Goal: Find specific page/section: Find specific page/section

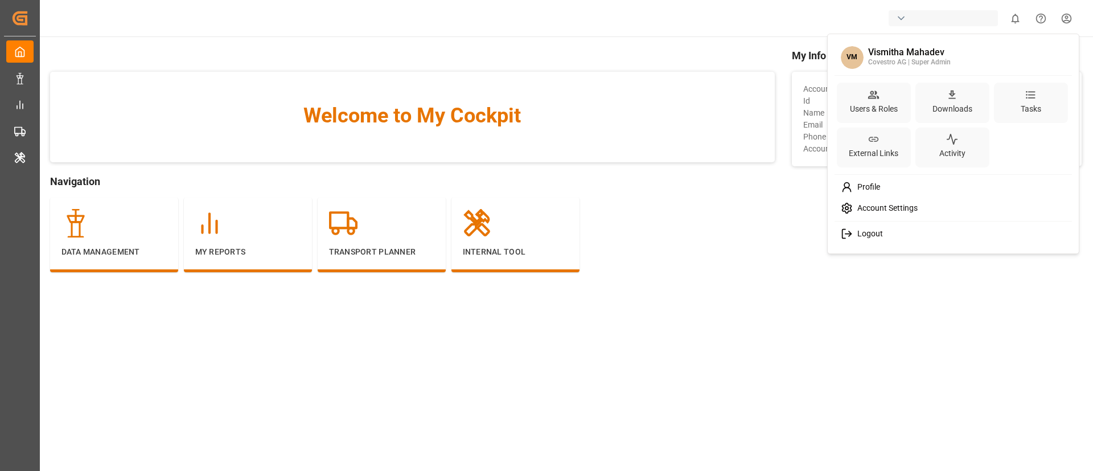
click at [544, 301] on html "Created by potrace 1.15, written by Peter Selinger 2001-2017 Created by potrace…" at bounding box center [546, 235] width 1093 height 471
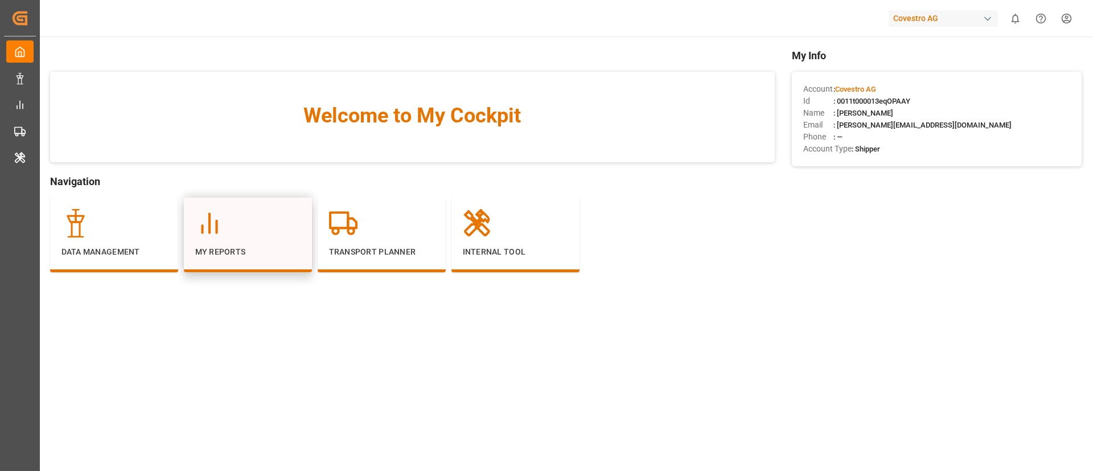
click at [237, 249] on p "My Reports" at bounding box center [247, 252] width 105 height 12
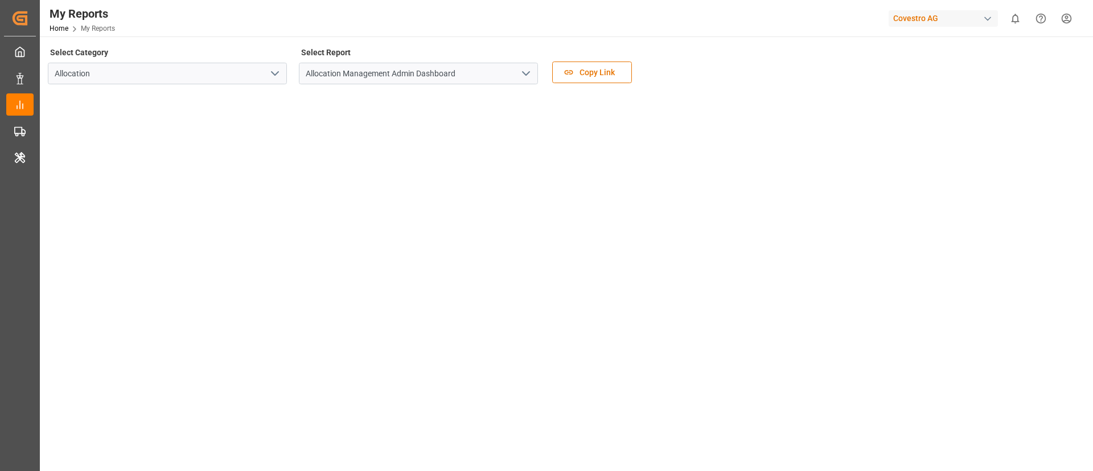
click at [523, 72] on icon "open menu" at bounding box center [526, 74] width 14 height 14
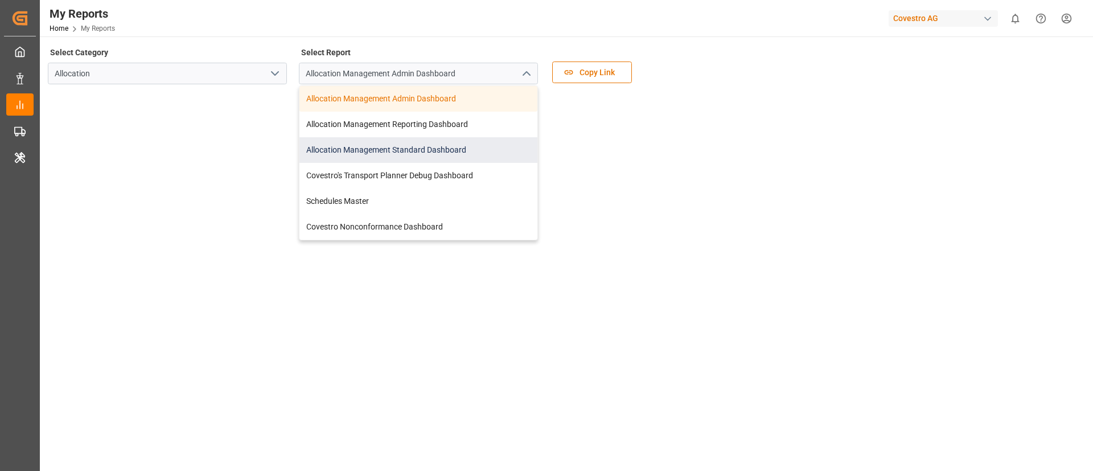
click at [465, 147] on div "Allocation Management Standard Dashboard" at bounding box center [419, 150] width 238 height 26
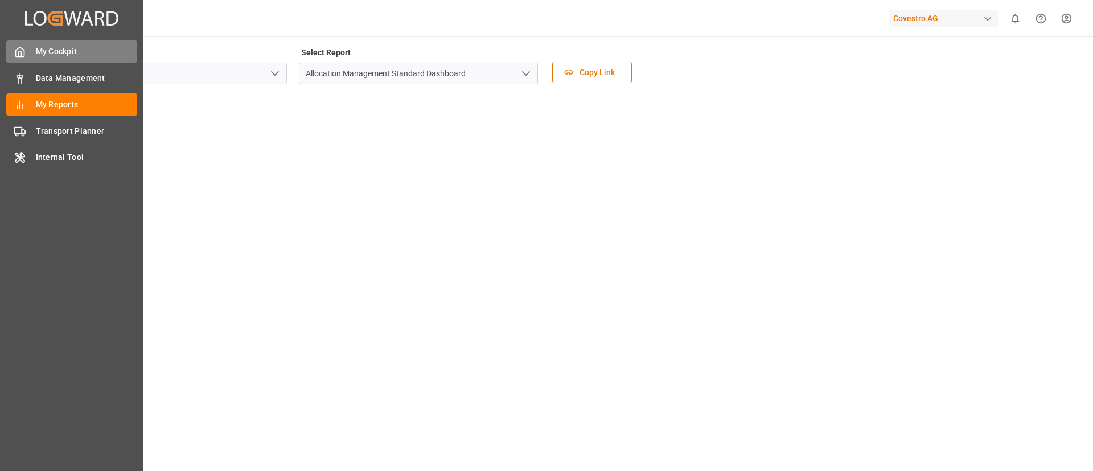
click at [16, 46] on icon at bounding box center [19, 51] width 11 height 11
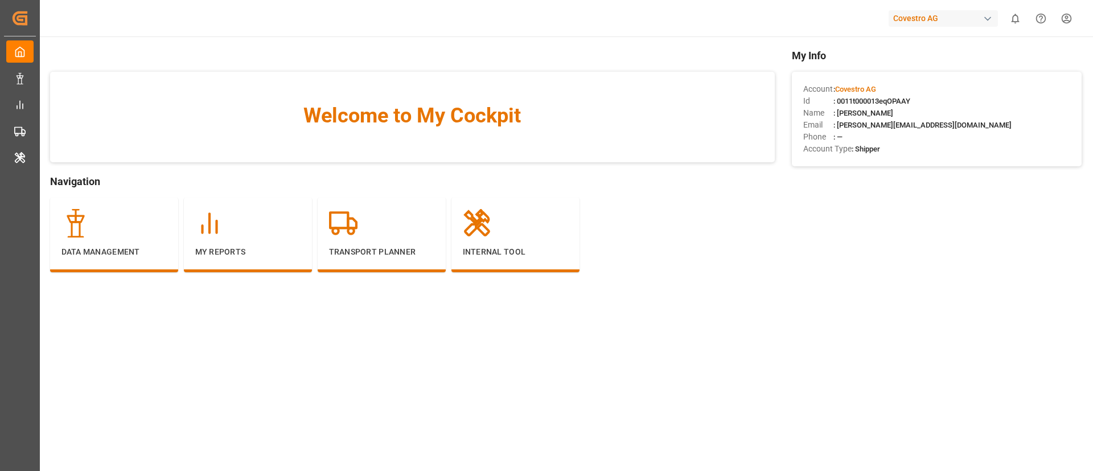
click at [850, 99] on span ": 0011t000013eqOPAAY" at bounding box center [872, 101] width 77 height 9
copy span "0011t000013eqOPAAY"
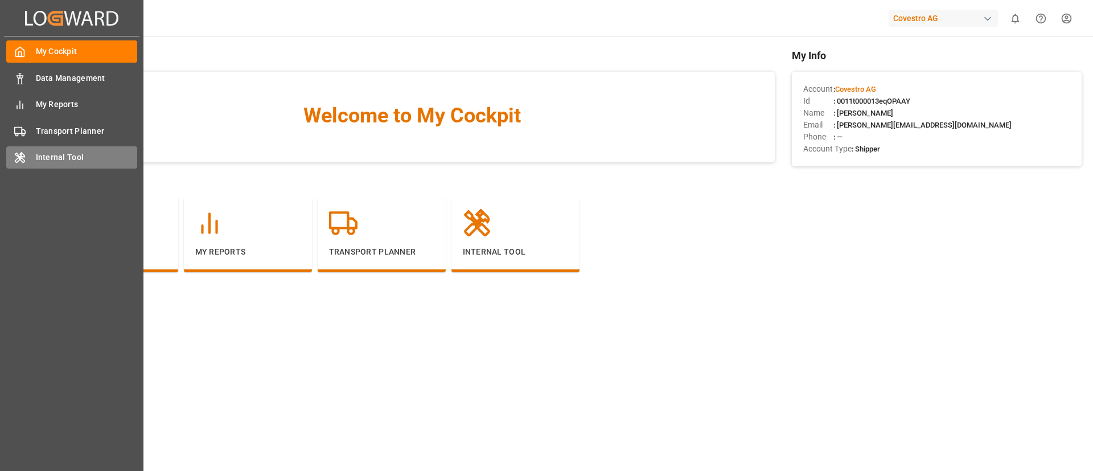
click at [24, 155] on icon at bounding box center [19, 158] width 9 height 10
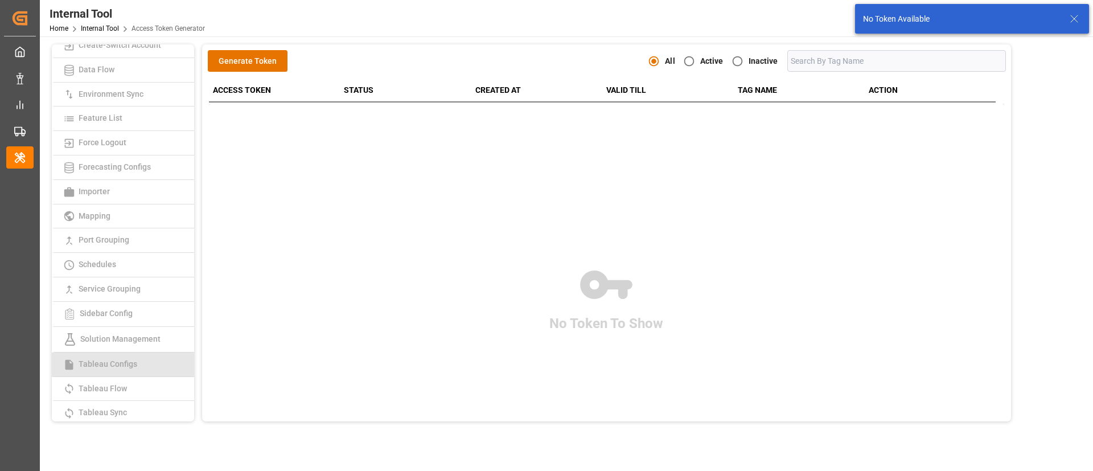
scroll to position [171, 0]
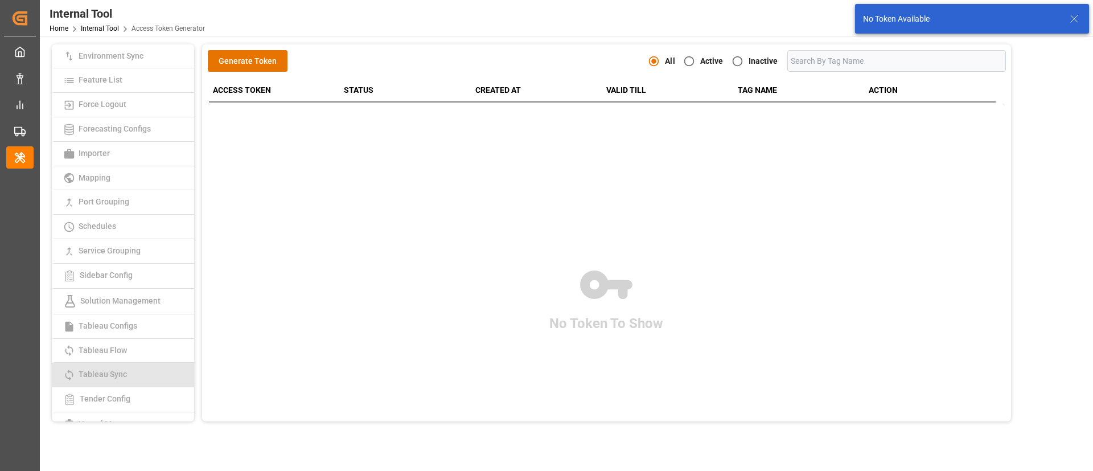
click at [128, 374] on span "Tableau Sync" at bounding box center [102, 374] width 55 height 9
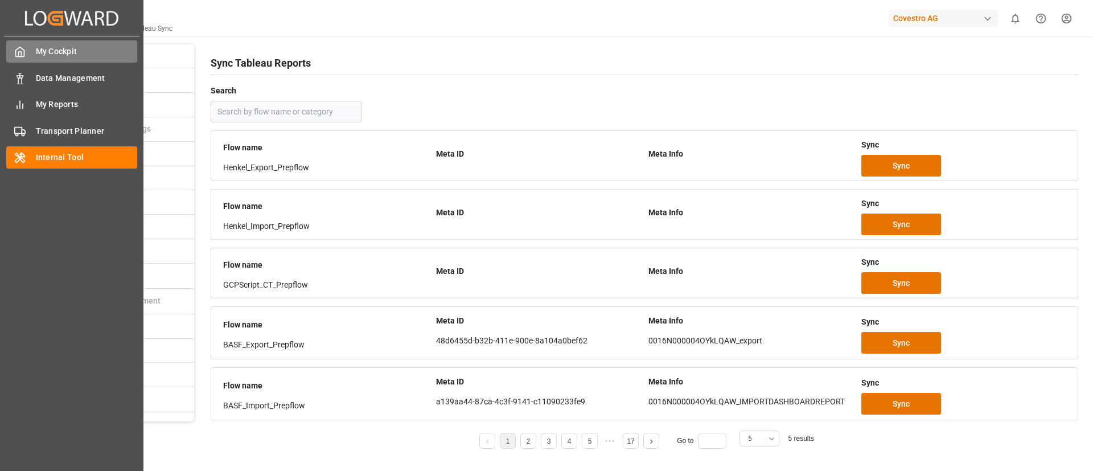
click at [8, 51] on div at bounding box center [15, 52] width 19 height 12
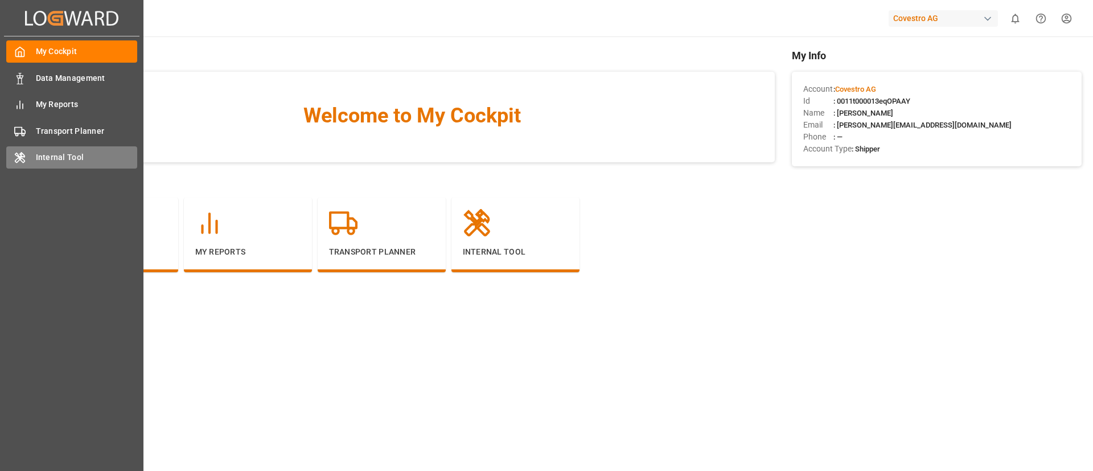
click at [45, 147] on div "Internal Tool Internal Tool" at bounding box center [71, 157] width 131 height 22
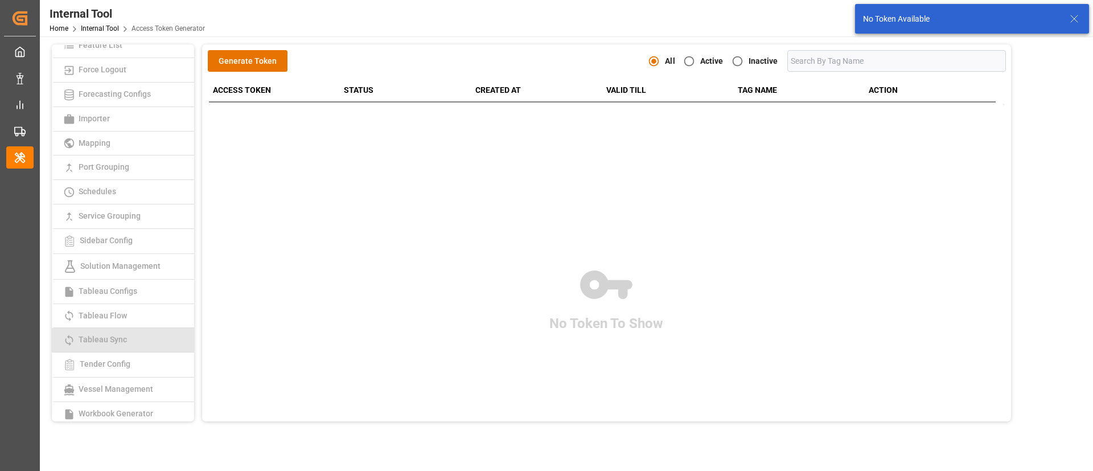
scroll to position [235, 0]
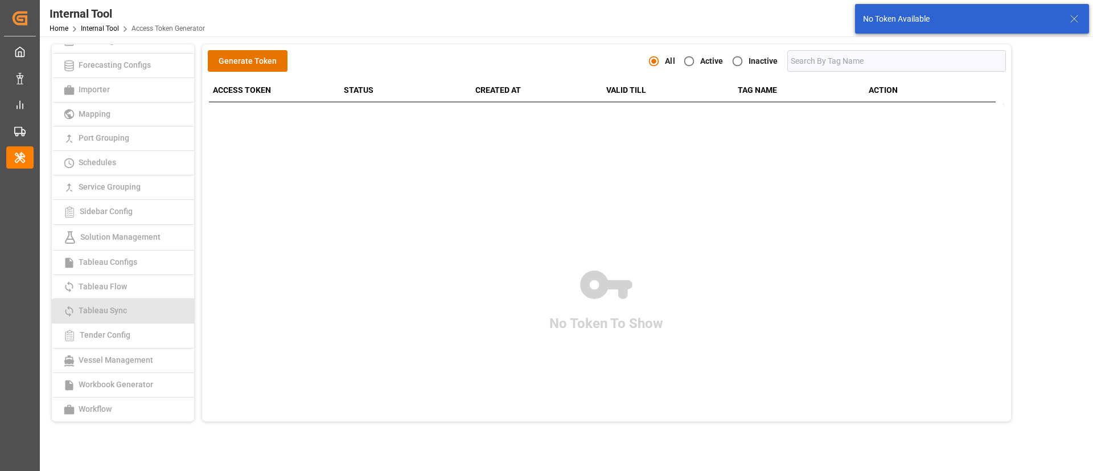
click at [111, 306] on span "Tableau Sync" at bounding box center [102, 310] width 55 height 9
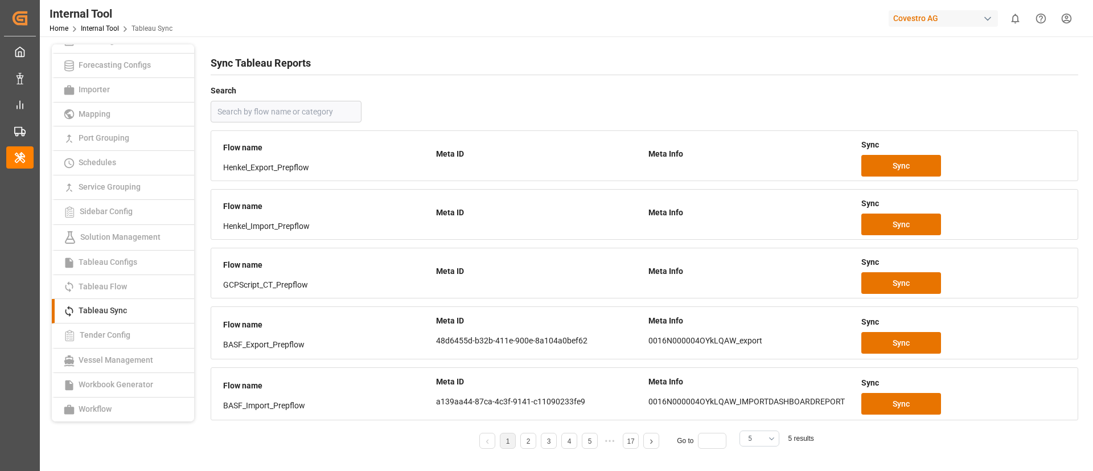
click at [759, 443] on button "5" at bounding box center [760, 439] width 40 height 16
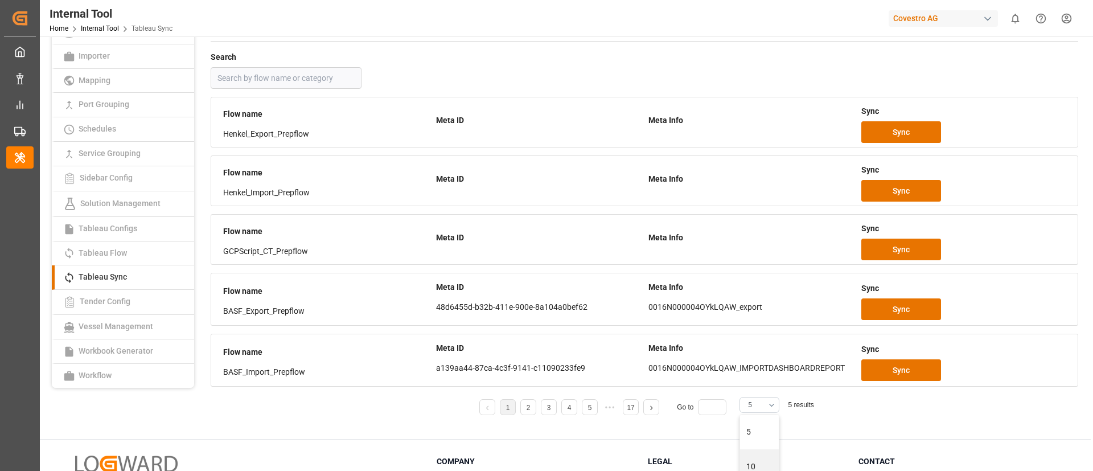
scroll to position [132, 0]
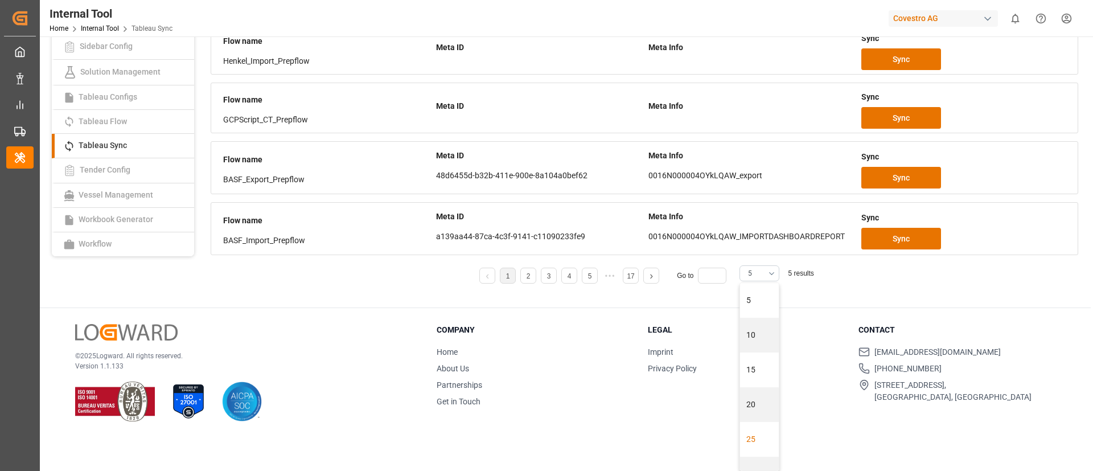
click at [746, 445] on div "25" at bounding box center [759, 439] width 39 height 35
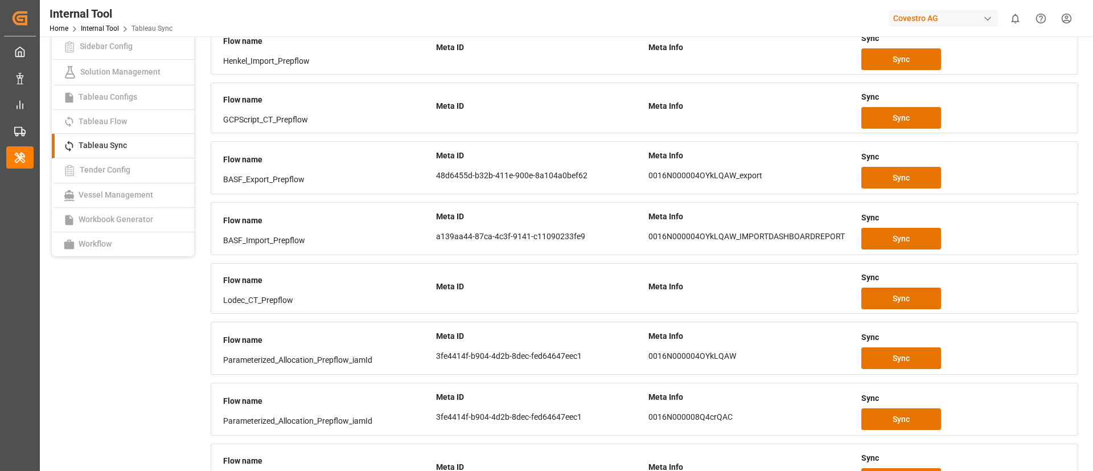
scroll to position [690, 0]
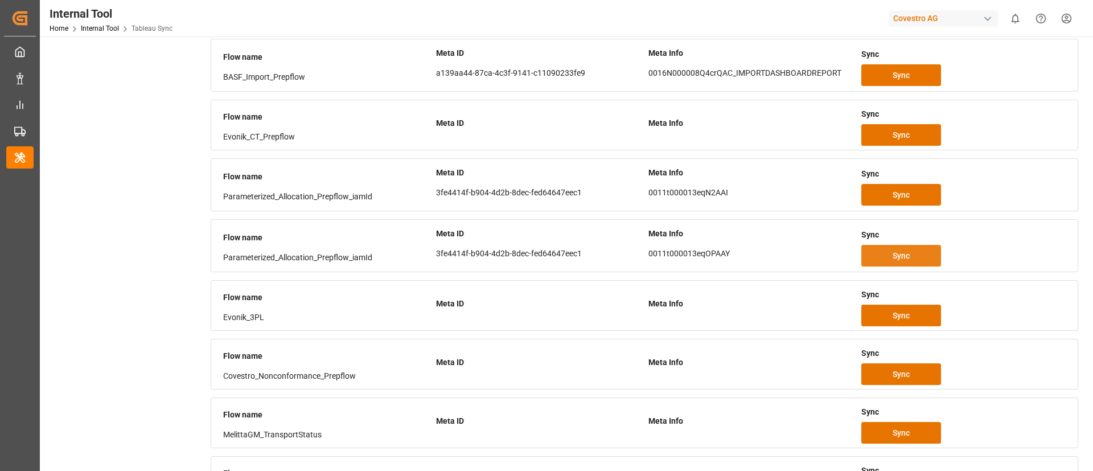
click at [915, 257] on button "Sync" at bounding box center [902, 256] width 80 height 22
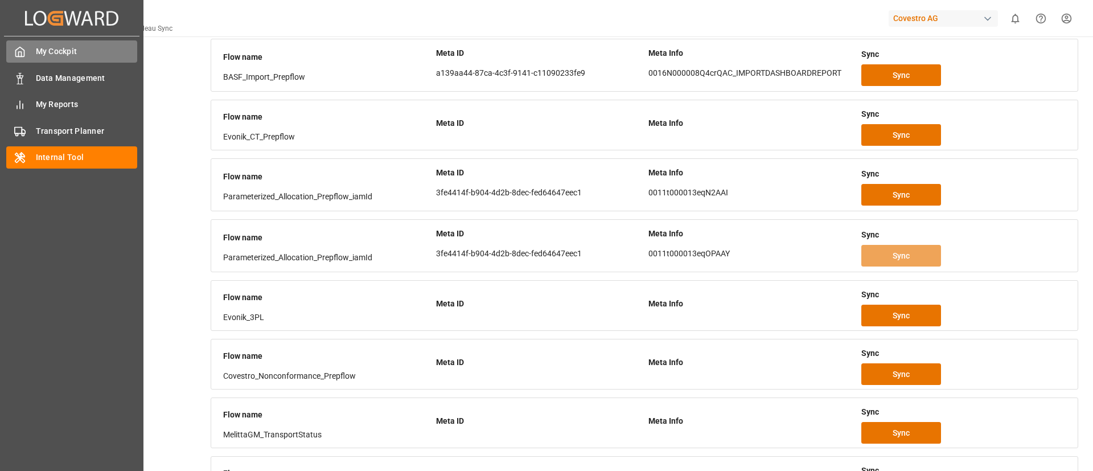
click at [24, 52] on icon at bounding box center [20, 52] width 9 height 10
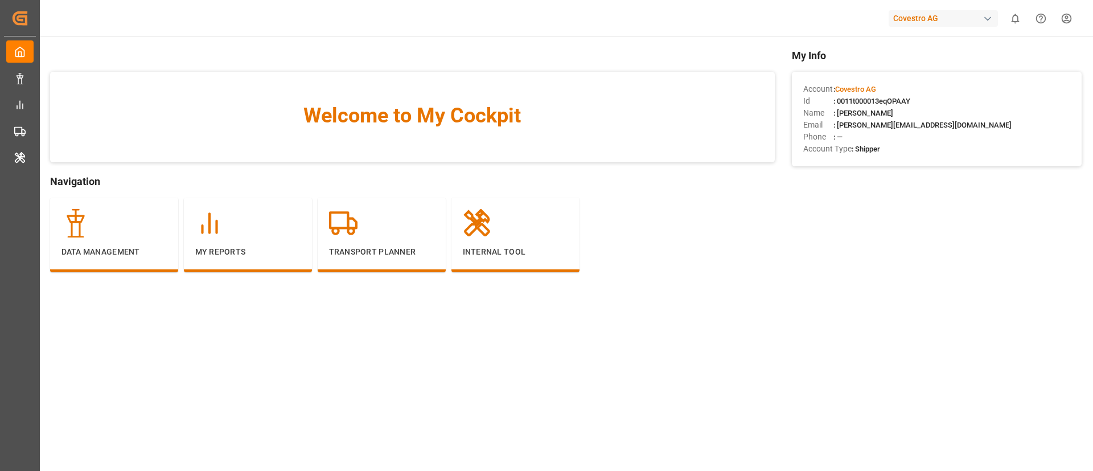
click at [937, 16] on div "Covestro AG" at bounding box center [943, 18] width 109 height 17
type input "evonik i"
click at [899, 71] on span "Evonik Industries AG" at bounding box center [921, 72] width 75 height 12
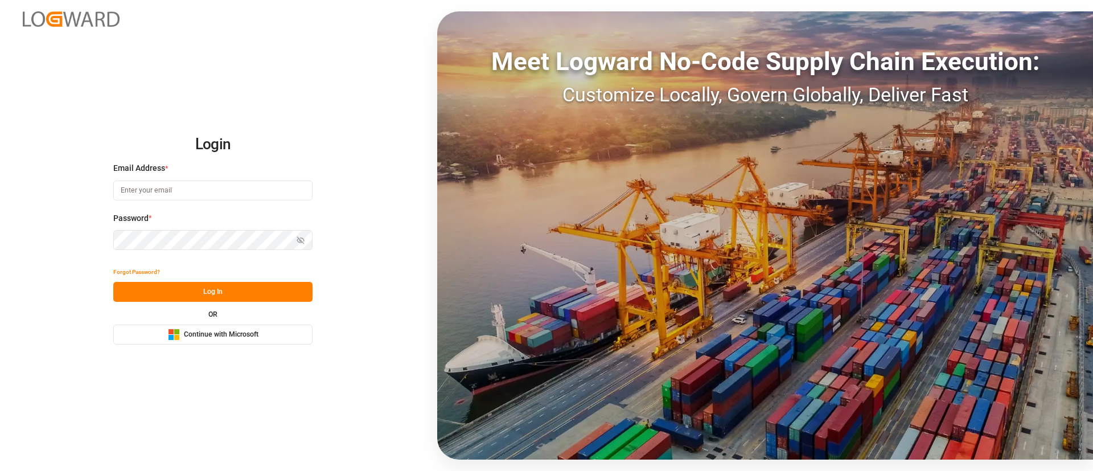
click at [251, 338] on span "Continue with Microsoft" at bounding box center [221, 335] width 75 height 10
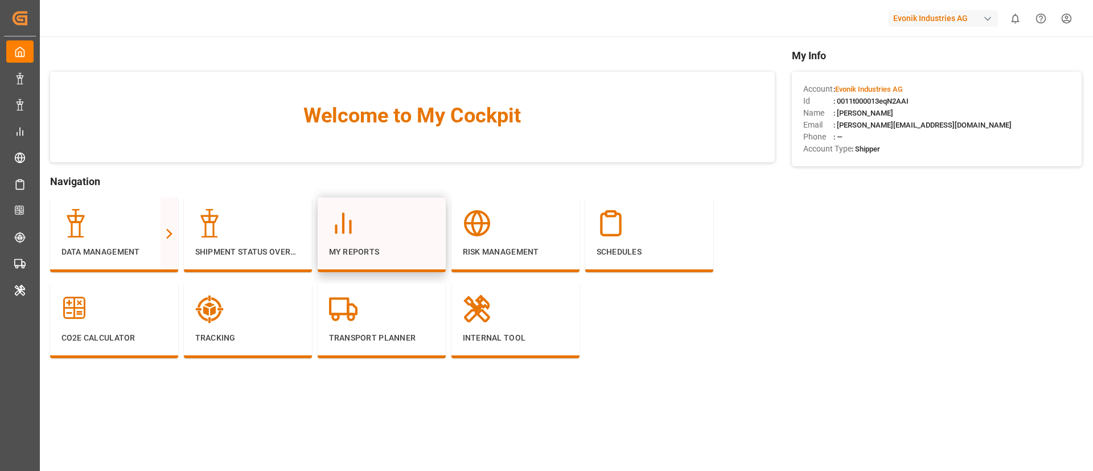
click at [355, 232] on icon at bounding box center [343, 223] width 28 height 28
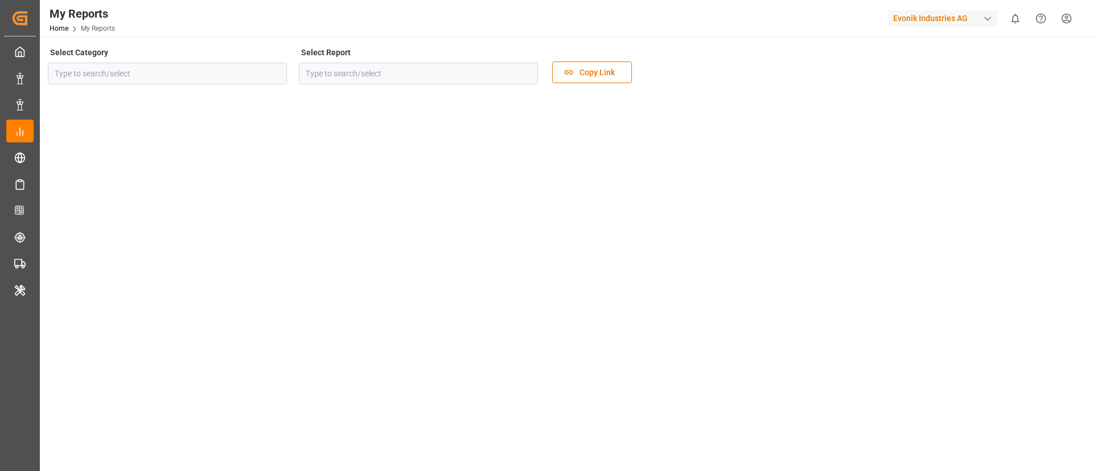
type input "Transport"
type input "Rolled Over Containers Analysis"
click at [272, 71] on icon "open menu" at bounding box center [275, 74] width 14 height 14
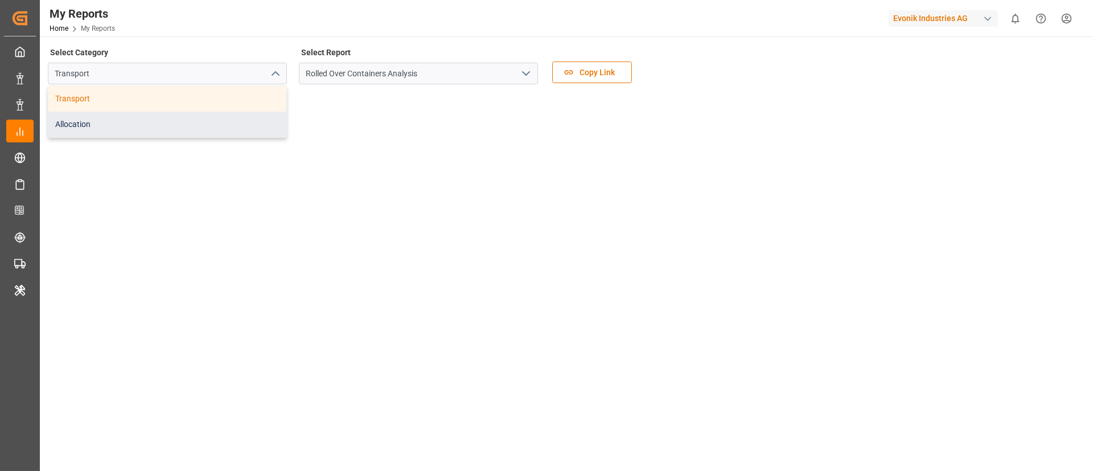
click at [224, 119] on div "Allocation" at bounding box center [167, 125] width 238 height 26
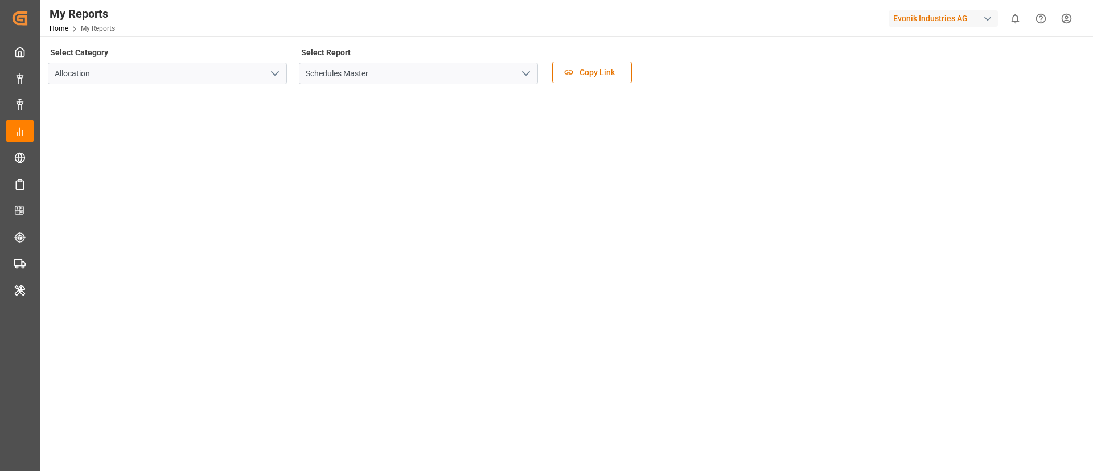
click at [528, 74] on icon "open menu" at bounding box center [526, 74] width 14 height 14
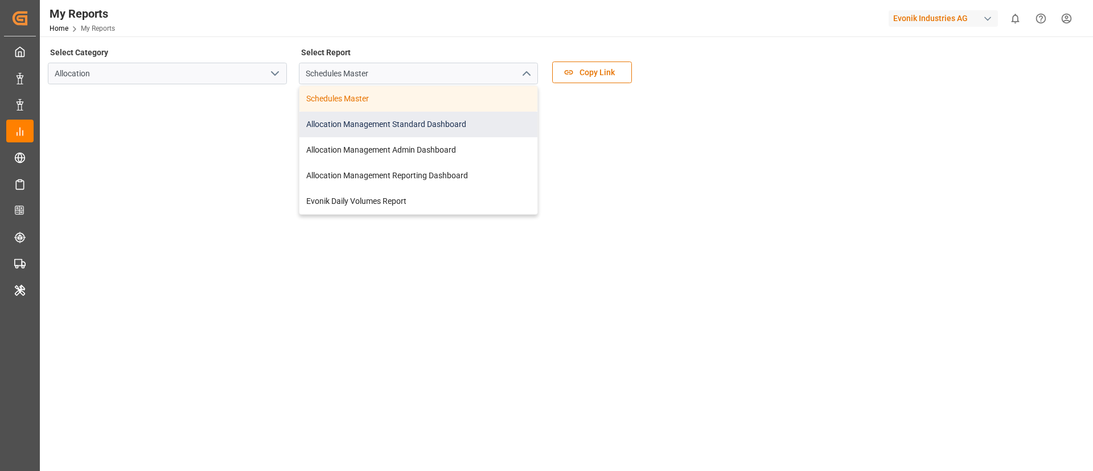
click at [417, 123] on div "Allocation Management Standard Dashboard" at bounding box center [419, 125] width 238 height 26
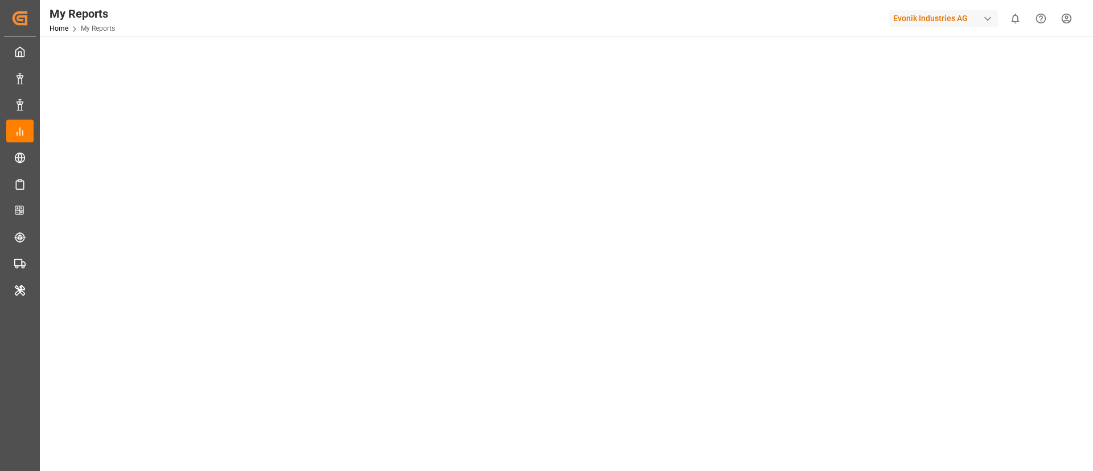
scroll to position [85, 0]
click at [932, 19] on div "Evonik Industries AG" at bounding box center [943, 18] width 109 height 17
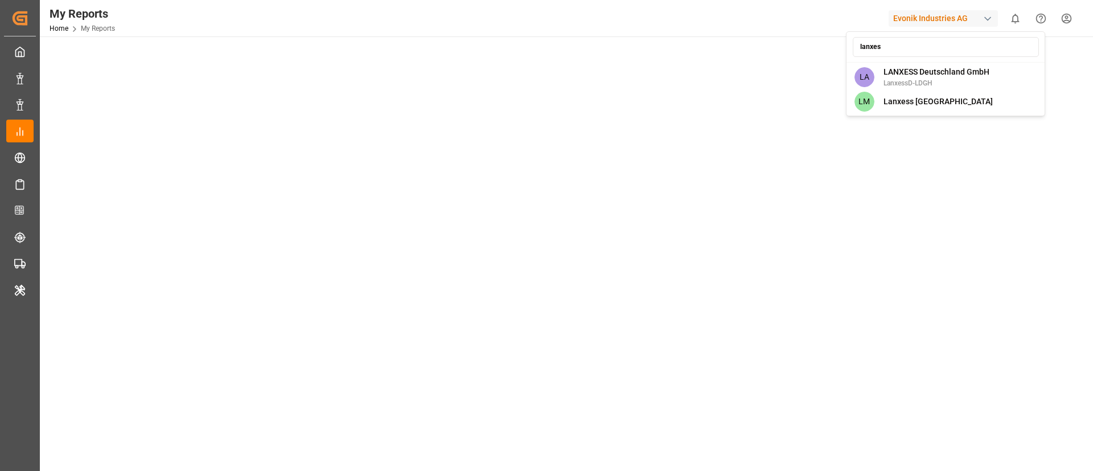
type input "lanxess"
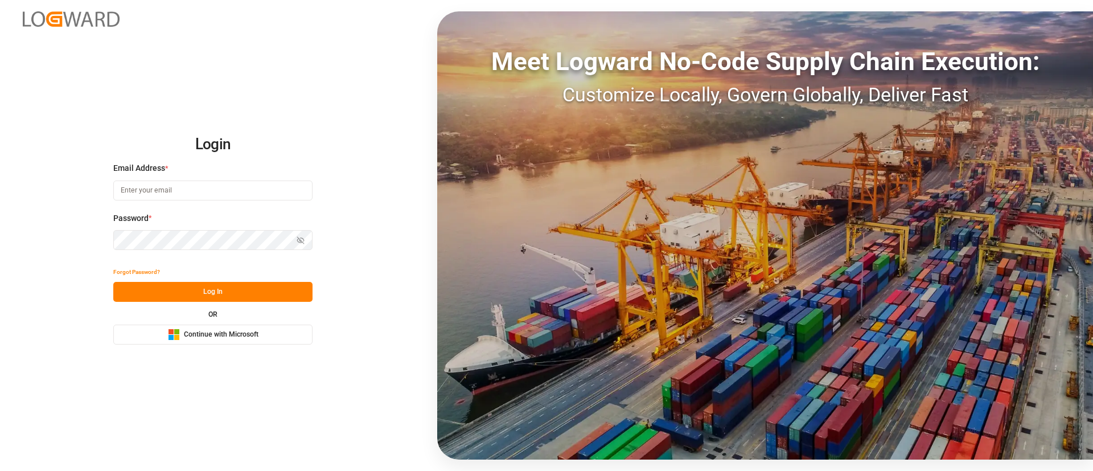
click at [239, 330] on span "Continue with Microsoft" at bounding box center [221, 335] width 75 height 10
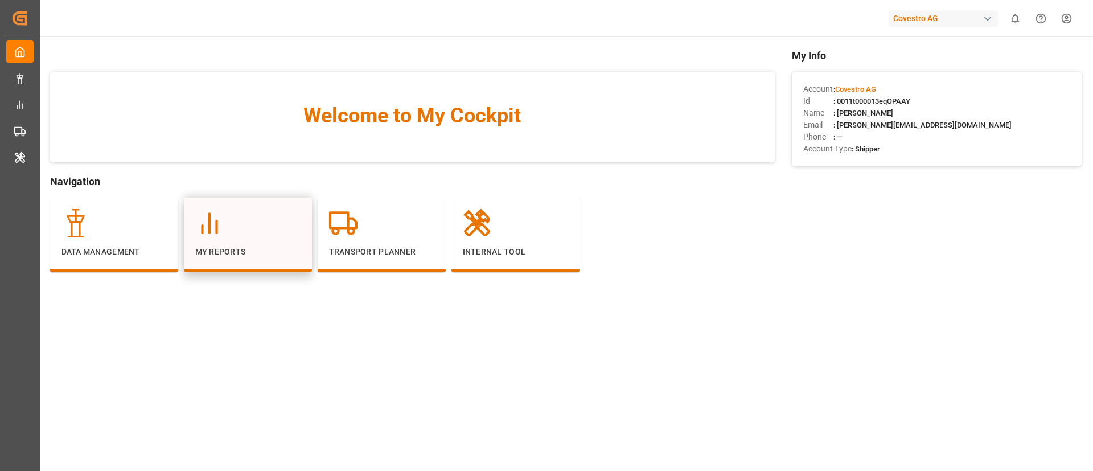
click at [215, 239] on div "My Reports" at bounding box center [247, 233] width 105 height 49
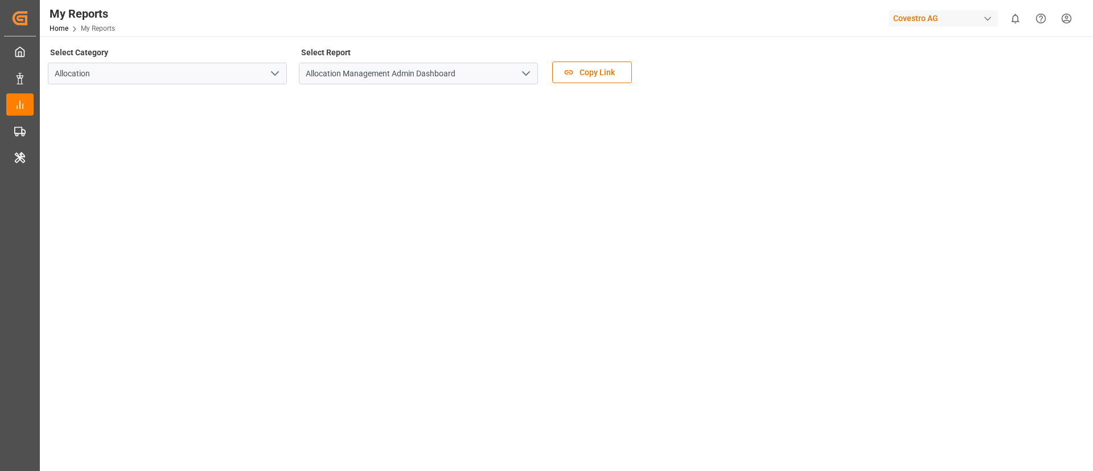
click at [528, 77] on icon "open menu" at bounding box center [526, 74] width 14 height 14
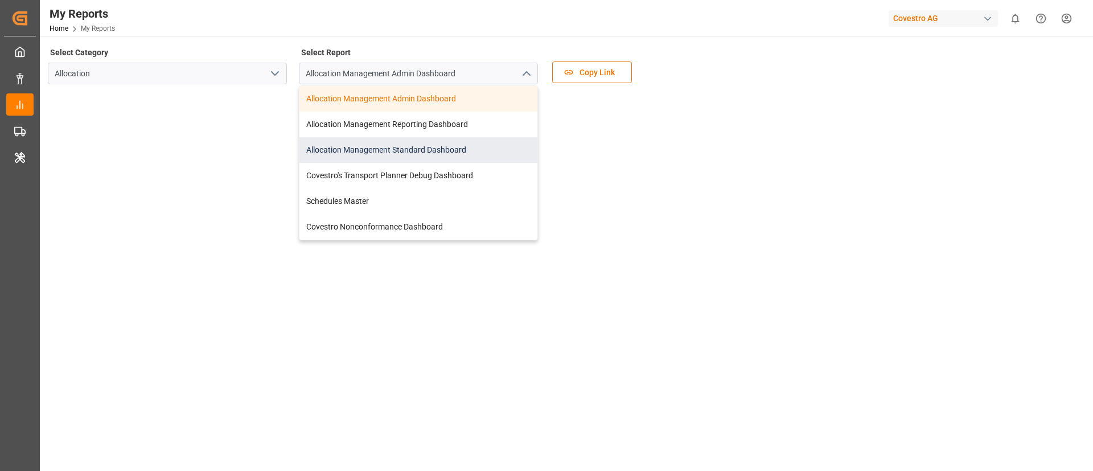
click at [452, 149] on div "Allocation Management Standard Dashboard" at bounding box center [419, 150] width 238 height 26
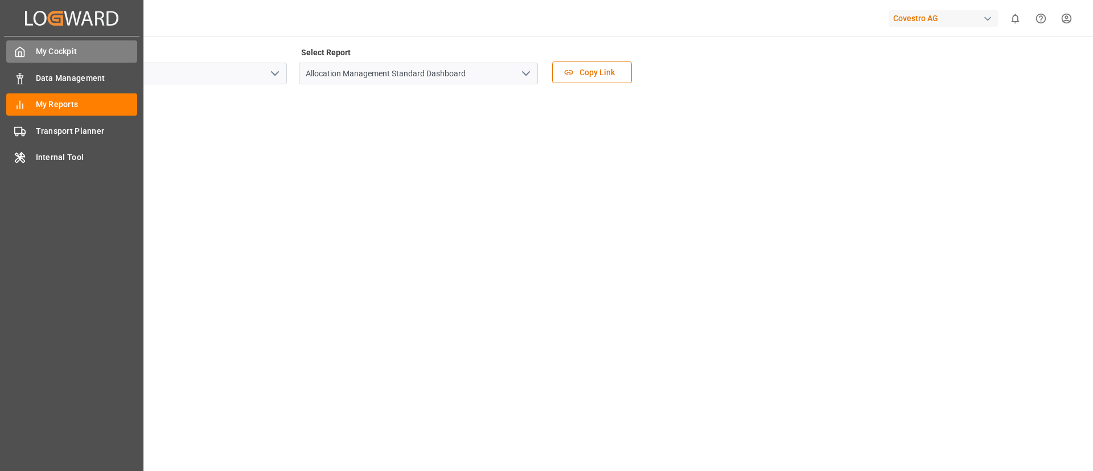
click at [11, 47] on div at bounding box center [15, 52] width 19 height 12
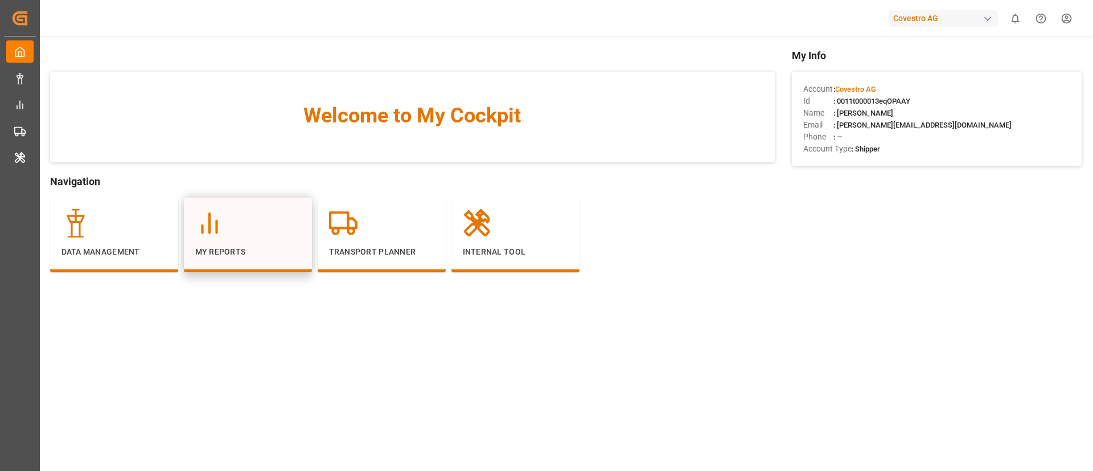
click at [264, 246] on p "My Reports" at bounding box center [247, 252] width 105 height 12
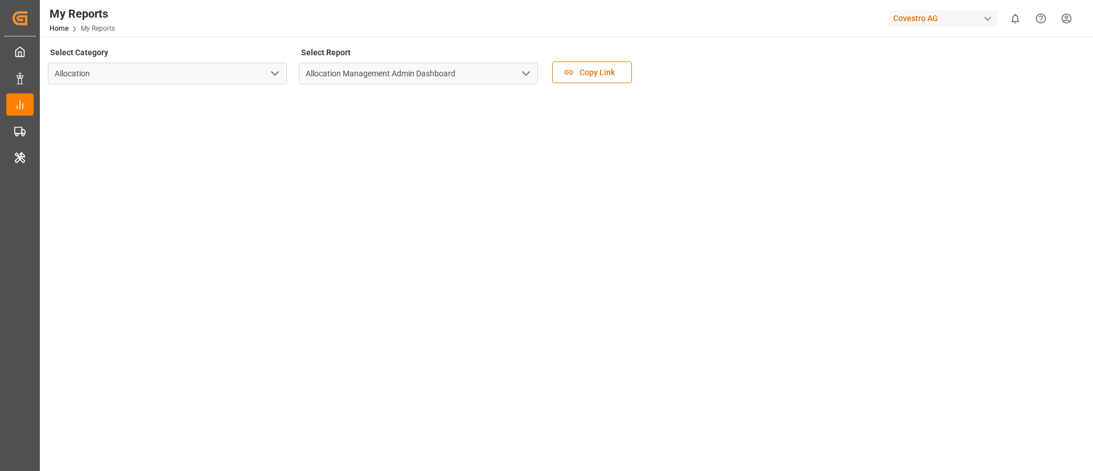
click at [529, 71] on icon "open menu" at bounding box center [526, 74] width 14 height 14
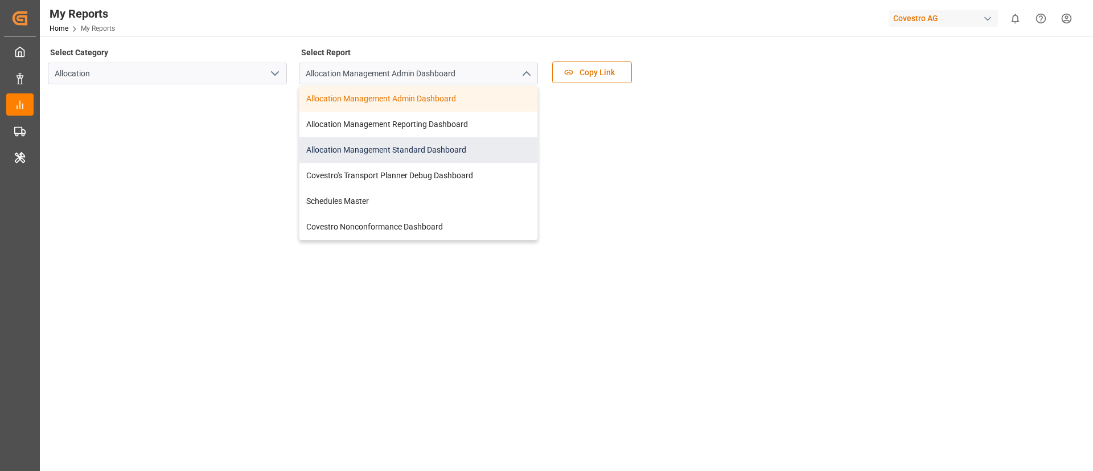
click at [482, 144] on div "Allocation Management Standard Dashboard" at bounding box center [419, 150] width 238 height 26
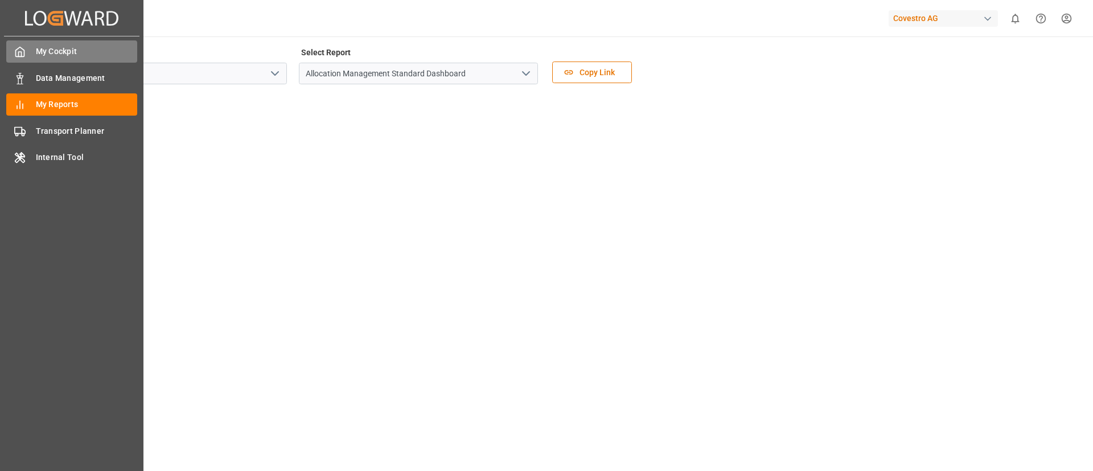
click at [22, 48] on icon at bounding box center [20, 52] width 9 height 10
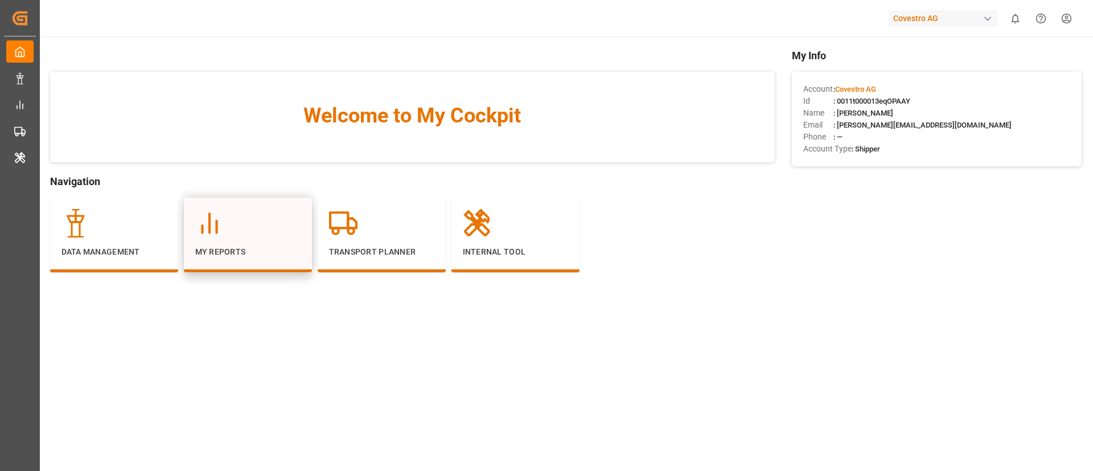
click at [227, 239] on div "My Reports" at bounding box center [247, 233] width 105 height 49
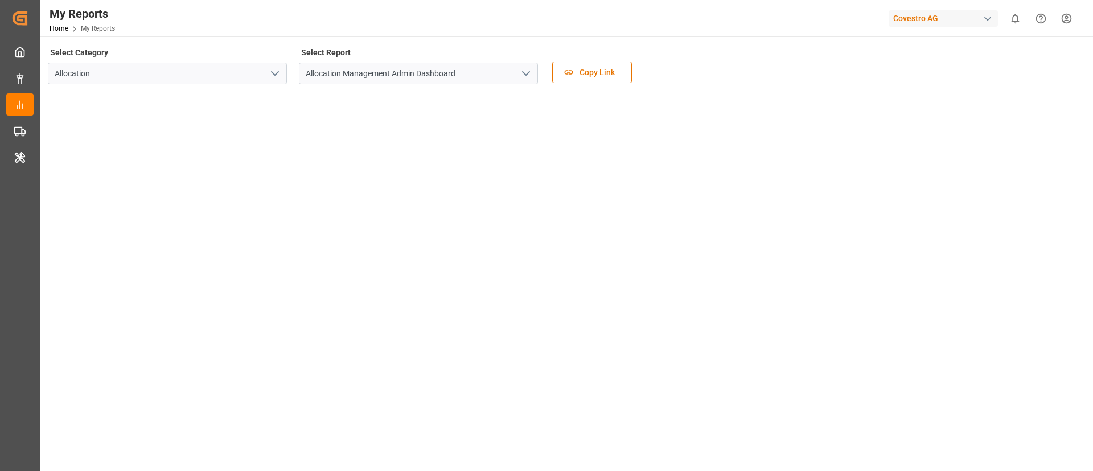
click at [524, 72] on icon "open menu" at bounding box center [526, 74] width 14 height 14
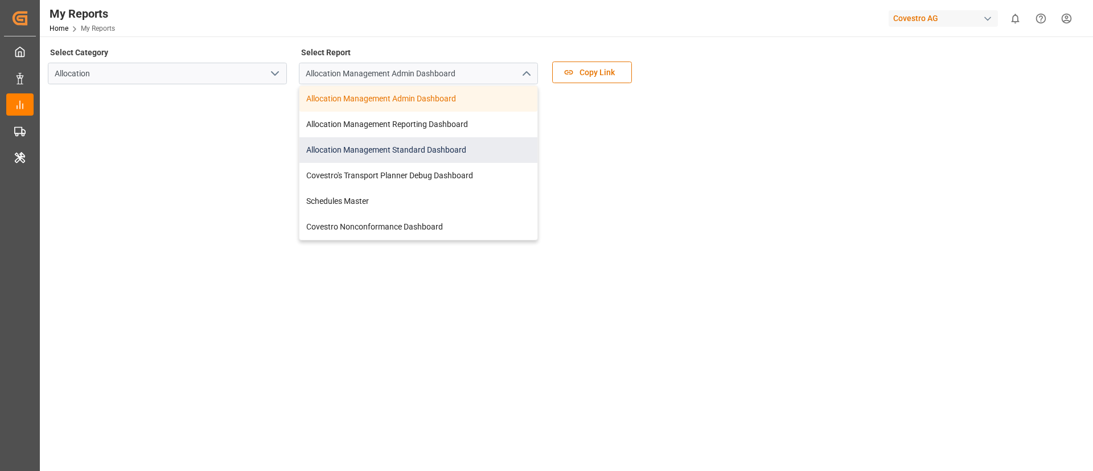
click at [451, 141] on div "Allocation Management Standard Dashboard" at bounding box center [419, 150] width 238 height 26
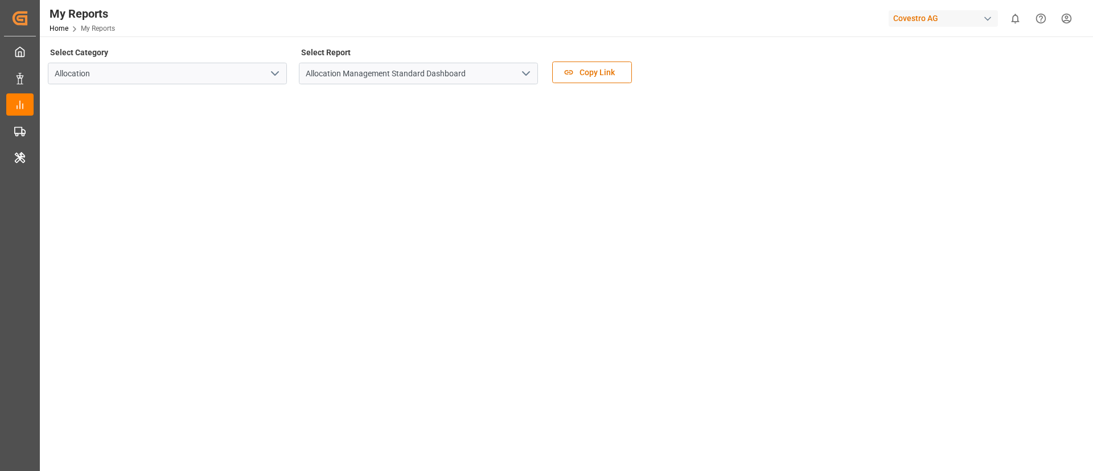
click at [717, 79] on div "Select Category Allocation Select Report Allocation Management Standard Dashboa…" at bounding box center [565, 68] width 1035 height 48
